Goal: Information Seeking & Learning: Check status

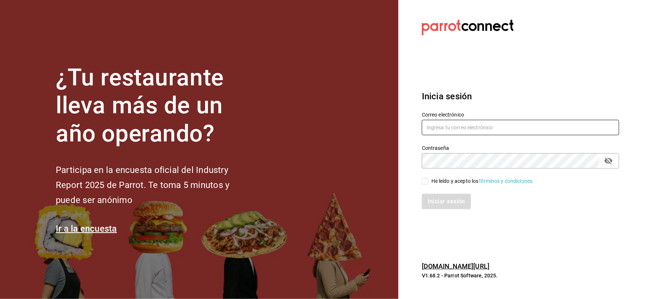
type input "[EMAIL_ADDRESS][DOMAIN_NAME]"
click at [428, 181] on input "He leído y acepto los Términos y condiciones." at bounding box center [425, 181] width 7 height 7
checkbox input "true"
click at [437, 200] on button "Iniciar sesión" at bounding box center [447, 201] width 50 height 15
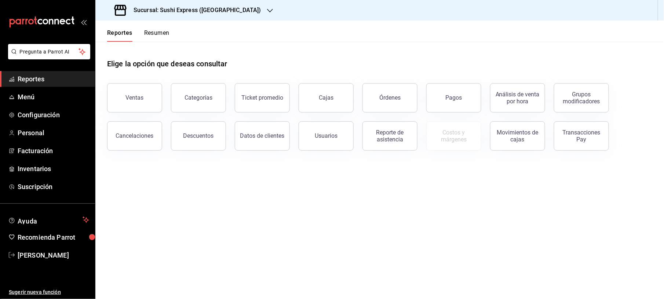
click at [267, 10] on icon "button" at bounding box center [270, 11] width 6 height 6
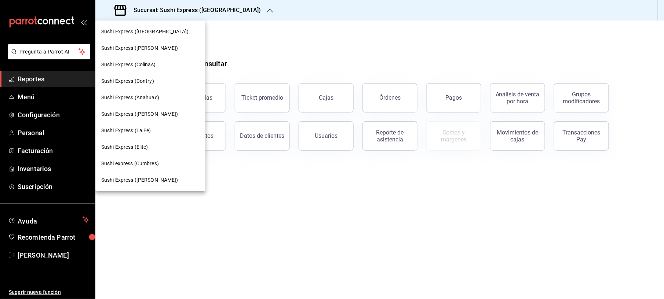
click at [132, 98] on span "Sushi Express (Anahuac)" at bounding box center [130, 98] width 58 height 8
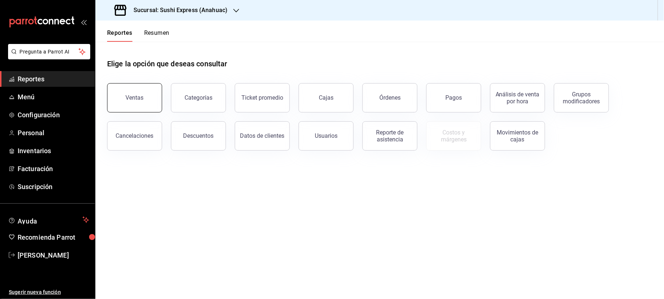
click at [140, 103] on button "Ventas" at bounding box center [134, 97] width 55 height 29
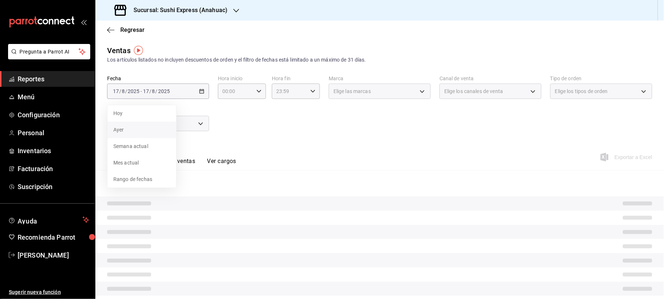
click at [122, 130] on span "Ayer" at bounding box center [141, 130] width 57 height 8
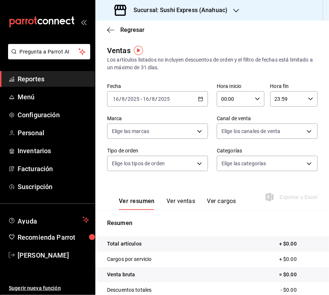
click at [198, 99] on icon "button" at bounding box center [200, 98] width 5 height 5
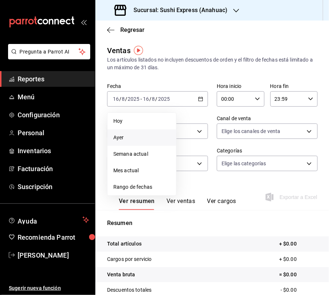
click at [138, 142] on li "Ayer" at bounding box center [142, 138] width 69 height 17
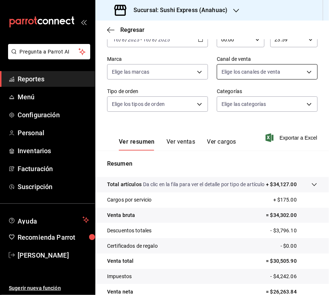
scroll to position [59, 0]
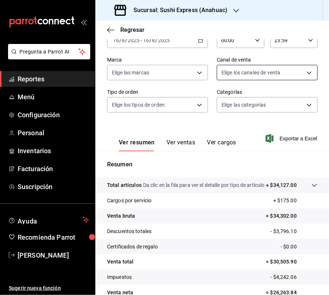
click at [302, 72] on body "Pregunta a Parrot AI Reportes Menú Configuración Personal Inventarios Facturaci…" at bounding box center [164, 147] width 329 height 295
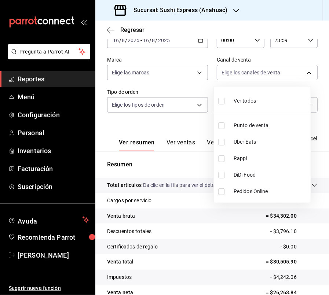
click at [222, 142] on input "checkbox" at bounding box center [221, 142] width 7 height 7
checkbox input "true"
type input "UBER_EATS"
click at [158, 123] on div at bounding box center [164, 147] width 329 height 295
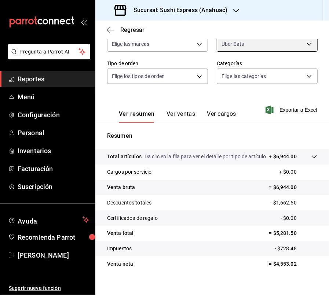
scroll to position [103, 0]
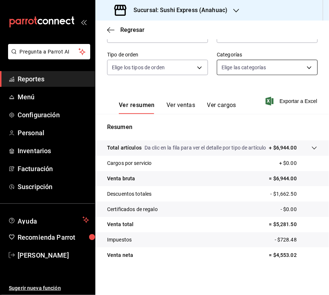
click at [303, 59] on body "Pregunta a Parrot AI Reportes Menú Configuración Personal Inventarios Facturaci…" at bounding box center [164, 147] width 329 height 295
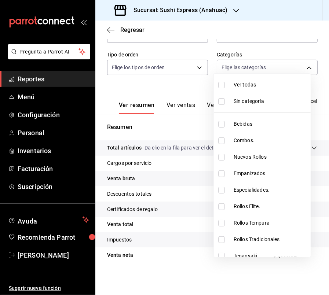
click at [307, 58] on div at bounding box center [164, 147] width 329 height 295
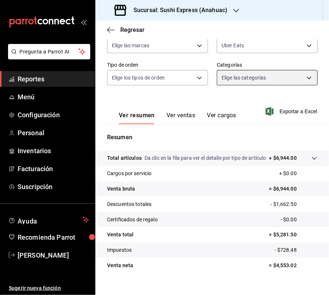
scroll to position [77, 0]
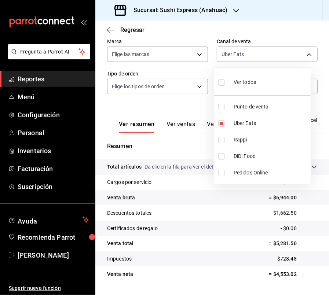
click at [302, 52] on body "Pregunta a Parrot AI Reportes Menú Configuración Personal Inventarios Facturaci…" at bounding box center [164, 147] width 329 height 295
click at [222, 137] on input "checkbox" at bounding box center [221, 140] width 7 height 7
checkbox input "true"
type input "UBER_EATS,RAPPI"
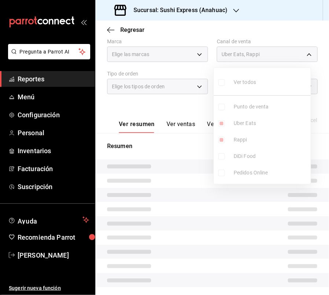
click at [223, 124] on ul "Ver todos Punto de venta Uber Eats Rappi DiDi Food Pedidos Online" at bounding box center [262, 126] width 97 height 116
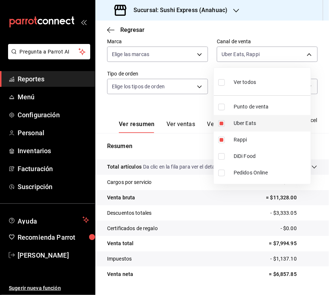
click at [222, 124] on input "checkbox" at bounding box center [221, 123] width 7 height 7
checkbox input "false"
type input "RAPPI"
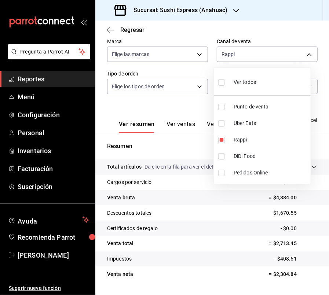
drag, startPoint x: 223, startPoint y: 159, endPoint x: 221, endPoint y: 148, distance: 11.3
click at [223, 159] on input "checkbox" at bounding box center [221, 156] width 7 height 7
checkbox input "true"
type input "RAPPI,DIDI_FOOD"
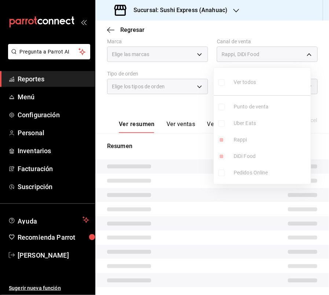
click at [221, 142] on ul "Ver todos Punto de venta Uber Eats Rappi DiDi Food Pedidos Online" at bounding box center [262, 126] width 97 height 116
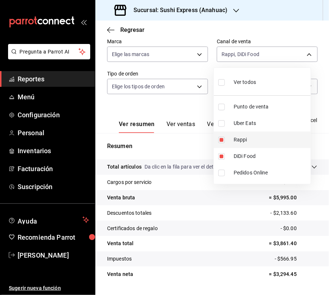
click at [222, 140] on input "checkbox" at bounding box center [221, 140] width 7 height 7
checkbox input "false"
type input "DIDI_FOOD"
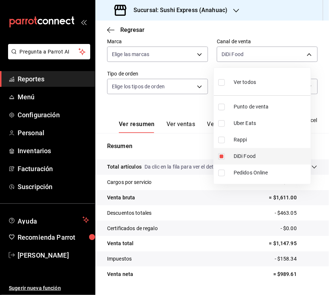
click at [221, 140] on input "checkbox" at bounding box center [221, 140] width 7 height 7
checkbox input "true"
type input "DIDI_FOOD,RAPPI"
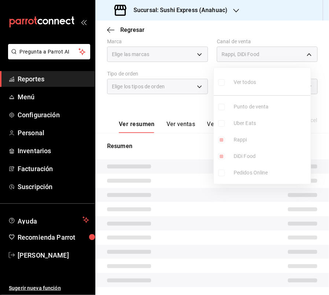
click at [222, 158] on ul "Ver todos Punto de venta Uber Eats Rappi DiDi Food Pedidos Online" at bounding box center [262, 126] width 97 height 116
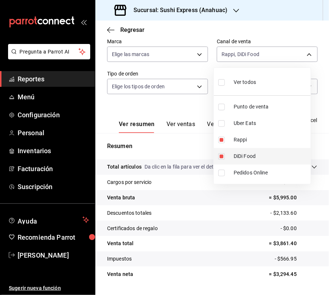
click at [219, 155] on input "checkbox" at bounding box center [221, 156] width 7 height 7
checkbox input "false"
type input "RAPPI"
click at [110, 31] on div at bounding box center [164, 147] width 329 height 295
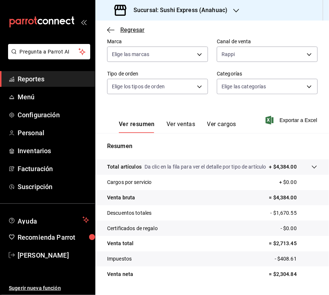
click at [109, 30] on icon "button" at bounding box center [110, 30] width 7 height 7
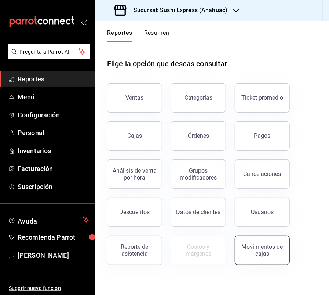
click at [266, 257] on button "Movimientos de cajas" at bounding box center [262, 250] width 55 height 29
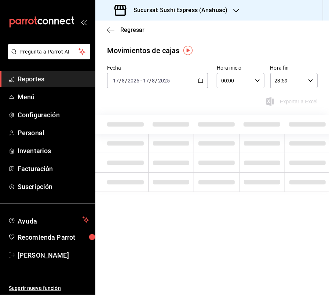
click at [201, 82] on icon "button" at bounding box center [200, 80] width 5 height 5
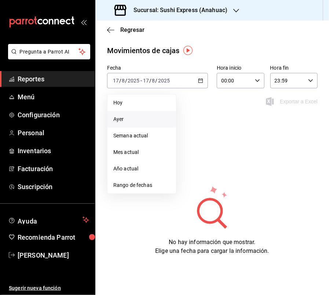
click at [123, 118] on span "Ayer" at bounding box center [141, 120] width 57 height 8
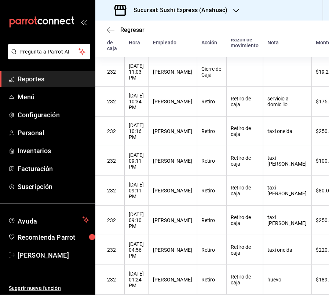
scroll to position [91, 0]
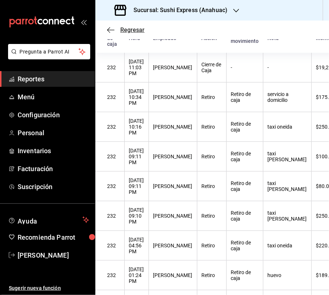
click at [109, 30] on icon "button" at bounding box center [110, 30] width 7 height 0
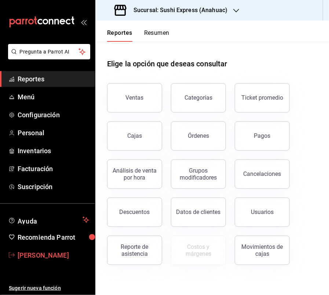
click at [34, 256] on span "[PERSON_NAME]" at bounding box center [54, 256] width 72 height 10
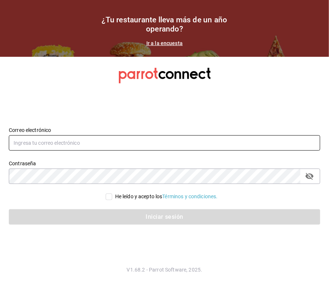
type input "[EMAIL_ADDRESS][DOMAIN_NAME]"
